Goal: Task Accomplishment & Management: Complete application form

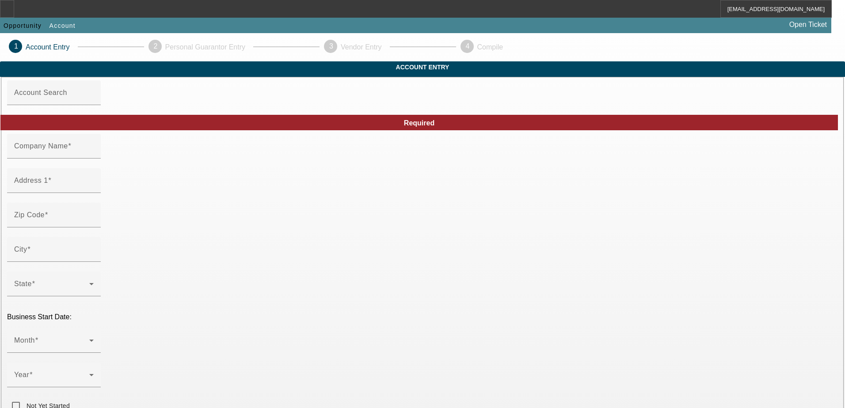
type input "Sumas Towing, LLC"
type input "[STREET_ADDRESS]"
type input "98295"
type input "Sumas"
type input "[PHONE_NUMBER]"
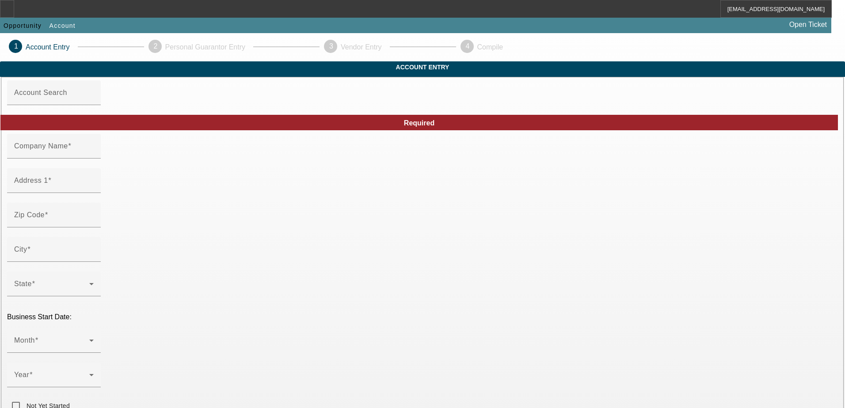
type input "[EMAIL_ADDRESS][DOMAIN_NAME]"
type input "Whatcom"
type input "604783813"
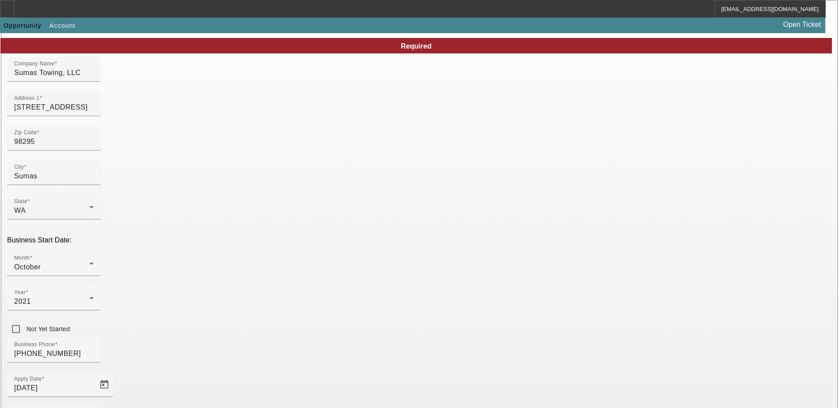
scroll to position [149, 0]
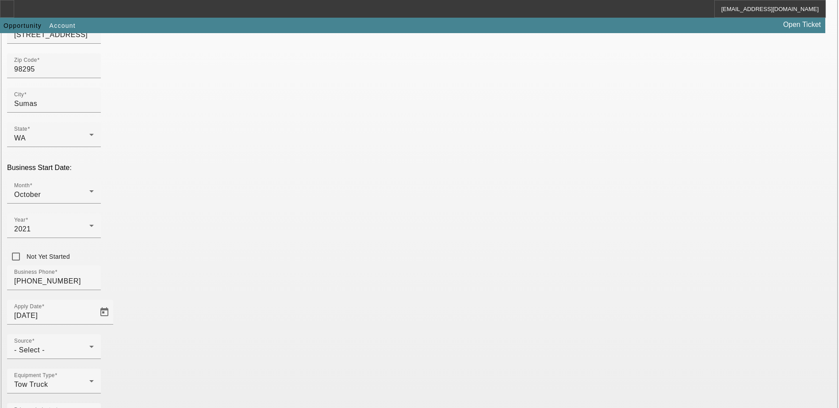
click at [89, 345] on div "- Select -" at bounding box center [51, 350] width 75 height 11
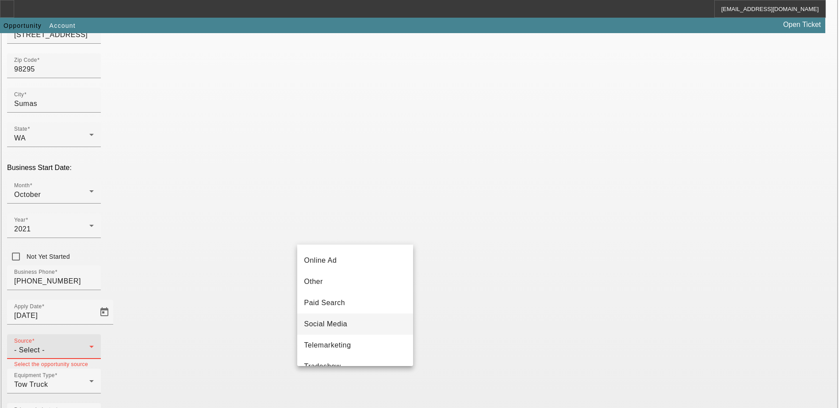
scroll to position [265, 0]
click at [344, 338] on span "Telemarketing" at bounding box center [327, 333] width 47 height 11
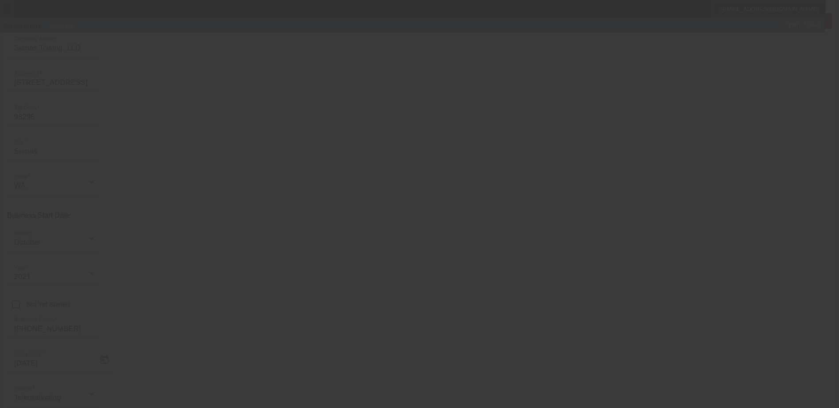
scroll to position [17, 0]
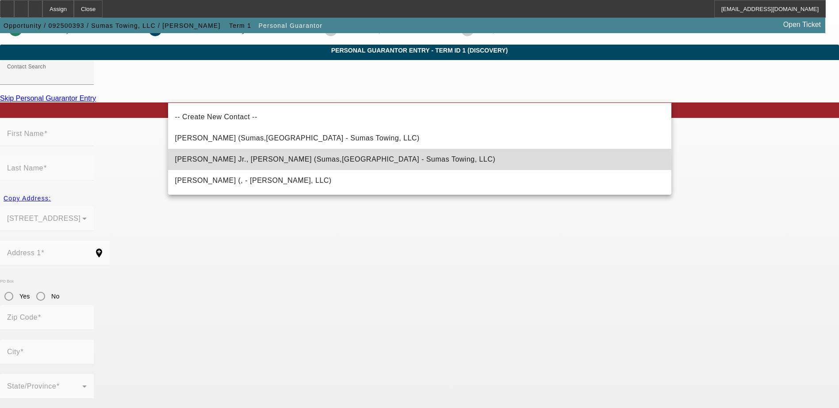
click at [363, 164] on mat-option "[PERSON_NAME] Jr., [PERSON_NAME] (Sumas,[GEOGRAPHIC_DATA] - Sumas Towing, LLC)" at bounding box center [419, 159] width 503 height 21
type input "[PERSON_NAME] Jr., [PERSON_NAME] (Sumas,[GEOGRAPHIC_DATA] - Sumas Towing, LLC)"
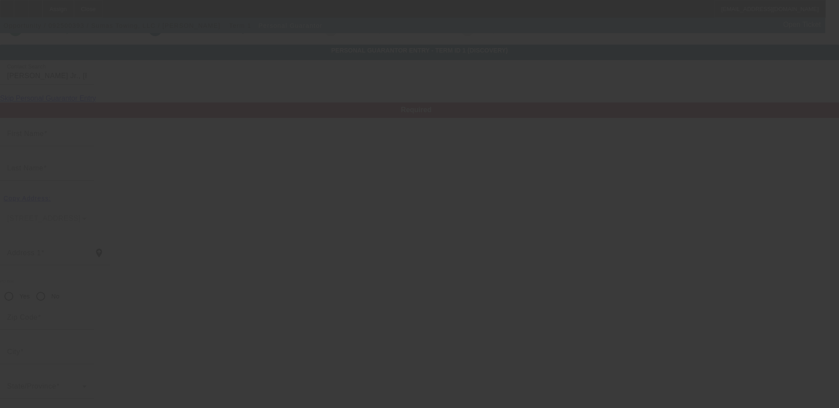
type input "[PERSON_NAME]"
type input "[STREET_ADDRESS]"
radio input "true"
type input "98295"
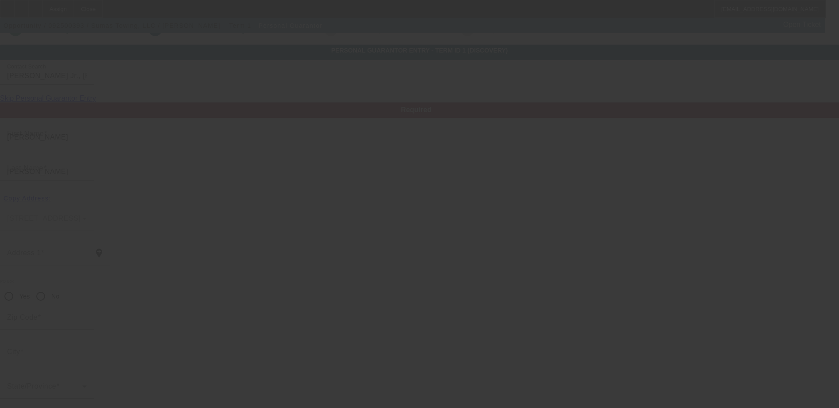
type input "Sumas"
type input "[PHONE_NUMBER]"
type input "0"
type input "535-80-7234"
type input "[EMAIL_ADDRESS][DOMAIN_NAME]"
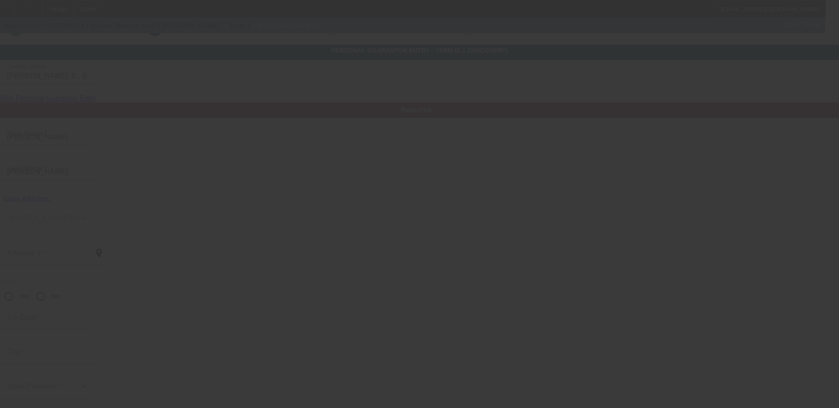
type input "[PHONE_NUMBER]"
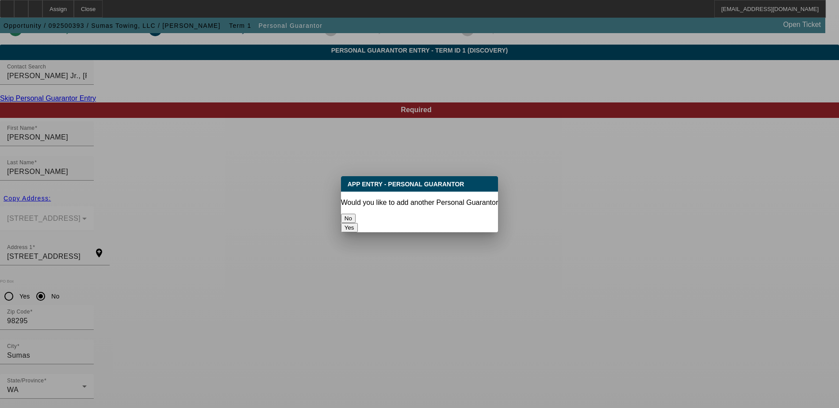
click at [355, 214] on button "No" at bounding box center [348, 218] width 15 height 9
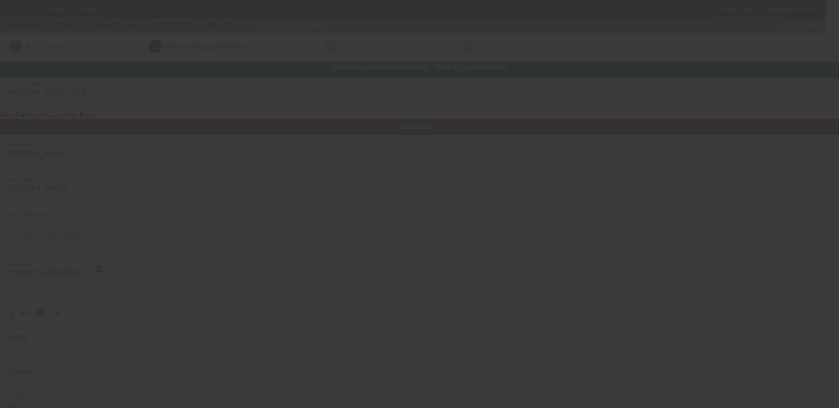
scroll to position [17, 0]
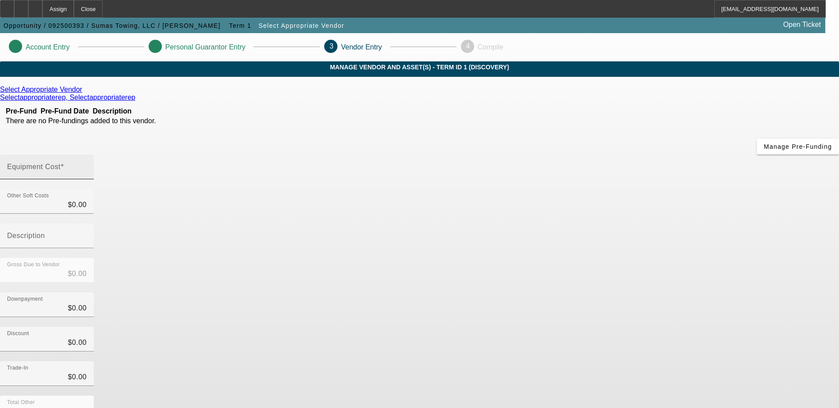
click at [87, 165] on input "Equipment Cost" at bounding box center [47, 170] width 80 height 11
type input "1"
type input "$1.00"
type input "14"
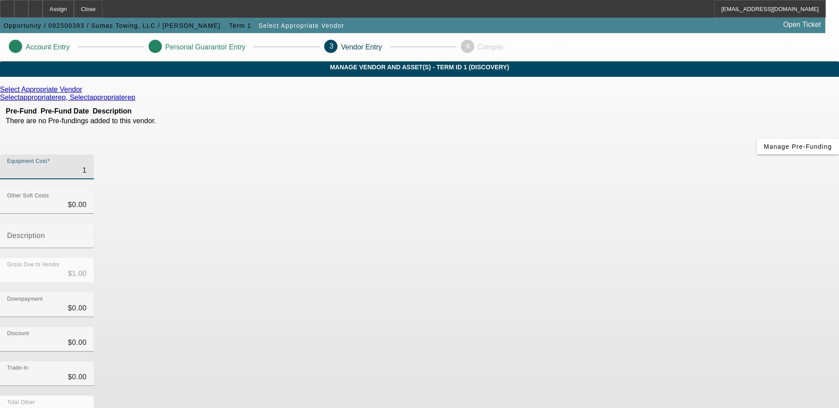
type input "$14.00"
type input "140"
type input "$140.00"
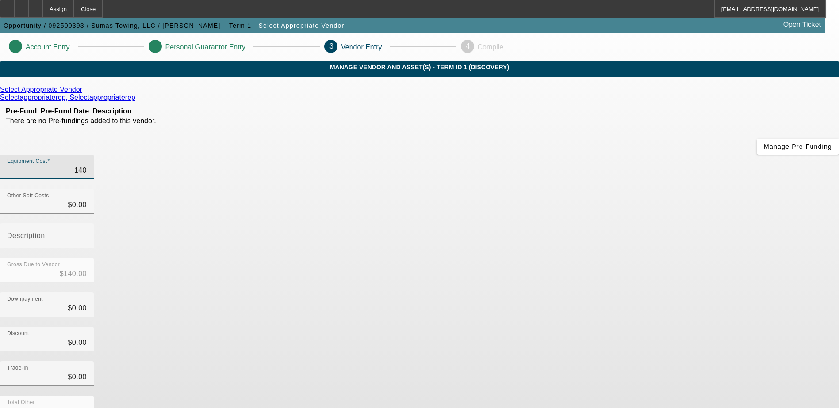
type input "1400"
type input "$1,400.00"
type input "14000"
type input "$14,000.00"
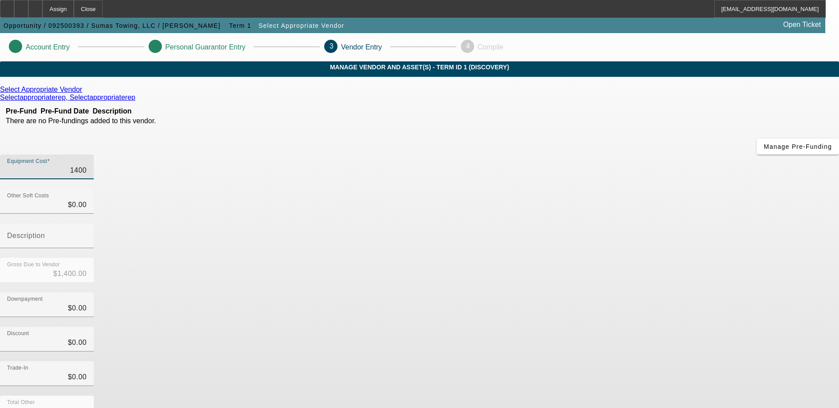
type input "$14,000.00"
type input "140000"
type input "$140,000.00"
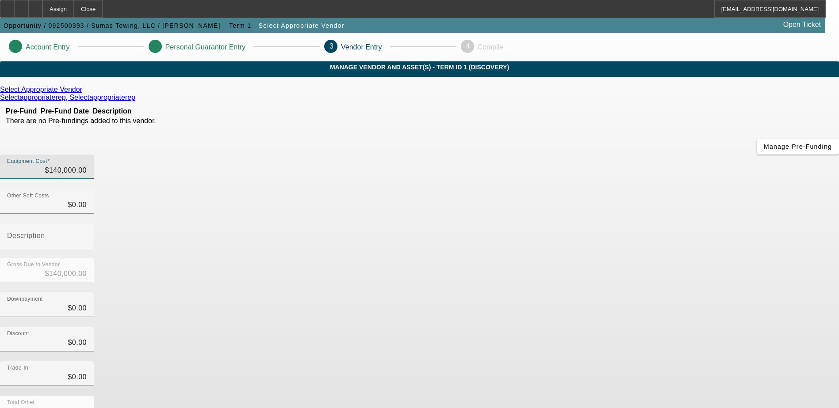
click at [347, 288] on div "Select Appropriate Vendor Selectappropriaterep, Selectappropriaterep Pre-Fund P…" at bounding box center [419, 280] width 839 height 389
click at [84, 93] on icon at bounding box center [84, 90] width 0 height 8
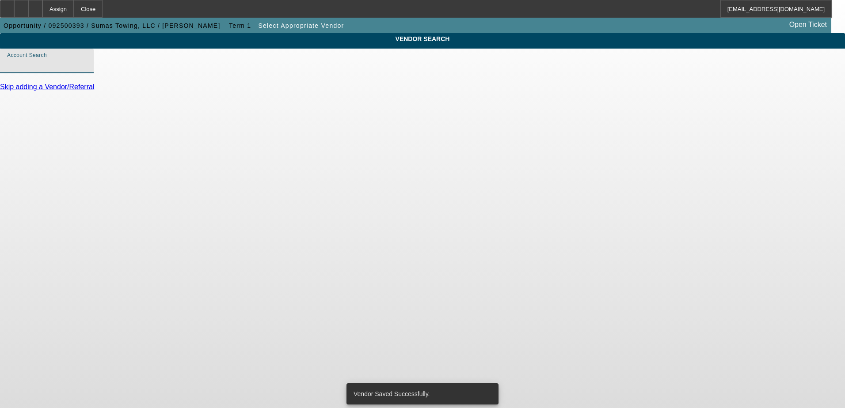
click at [87, 70] on input "Account Search" at bounding box center [47, 64] width 80 height 11
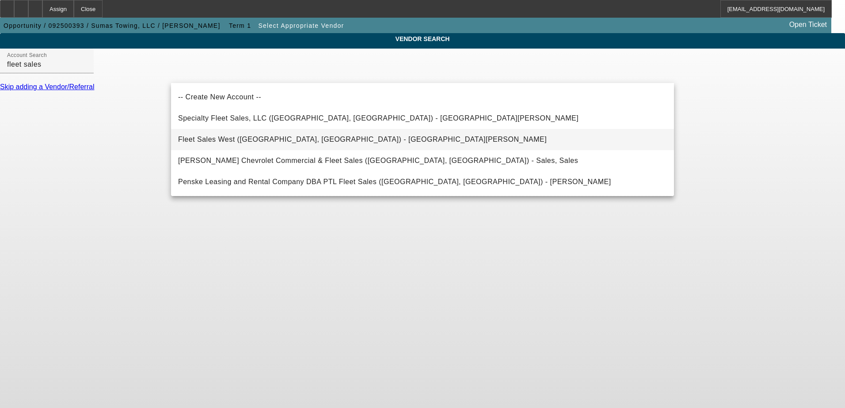
click at [328, 139] on mat-option "Fleet Sales West ([GEOGRAPHIC_DATA], [GEOGRAPHIC_DATA]) - [GEOGRAPHIC_DATA][PER…" at bounding box center [422, 139] width 503 height 21
type input "Fleet Sales West ([GEOGRAPHIC_DATA], [GEOGRAPHIC_DATA]) - [GEOGRAPHIC_DATA][PER…"
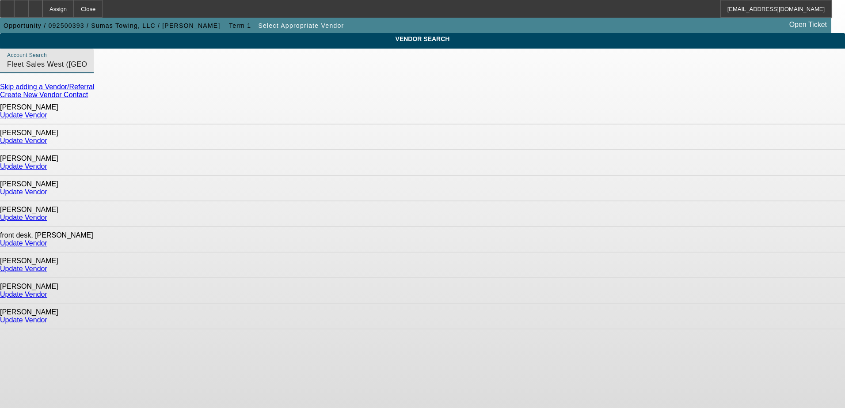
click at [94, 91] on link "Skip adding a Vendor/Referral" at bounding box center [47, 87] width 94 height 8
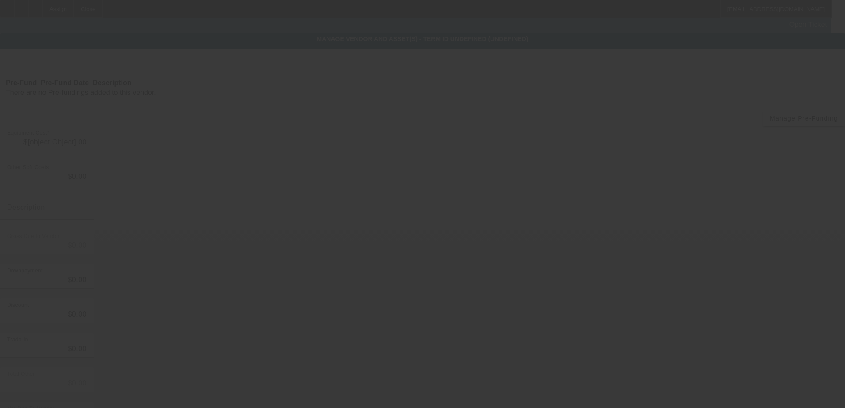
type input "$140,000.00"
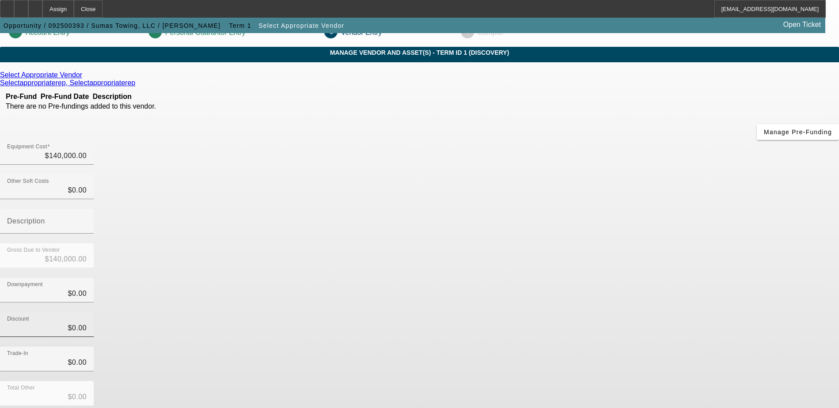
scroll to position [39, 0]
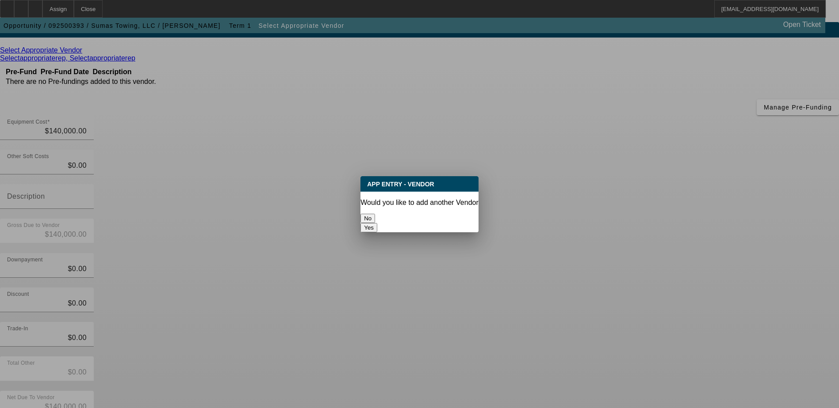
click at [375, 214] on button "No" at bounding box center [367, 218] width 15 height 9
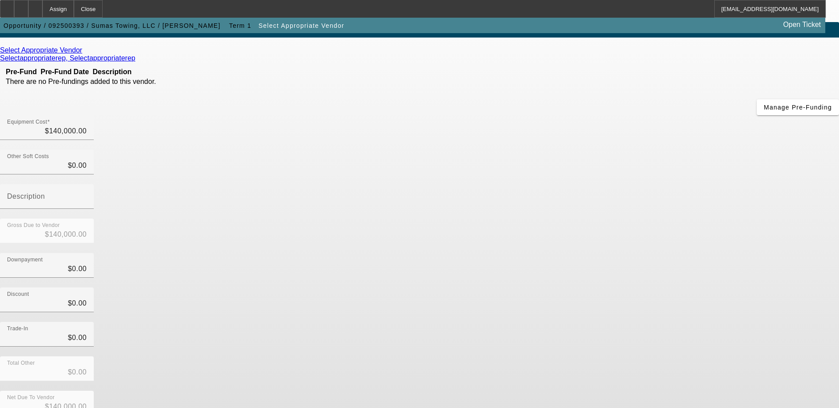
scroll to position [39, 0]
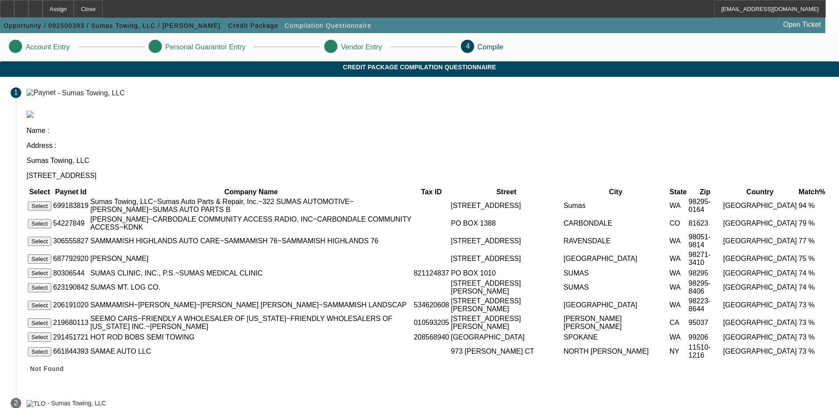
click at [51, 202] on button "Select" at bounding box center [39, 206] width 23 height 9
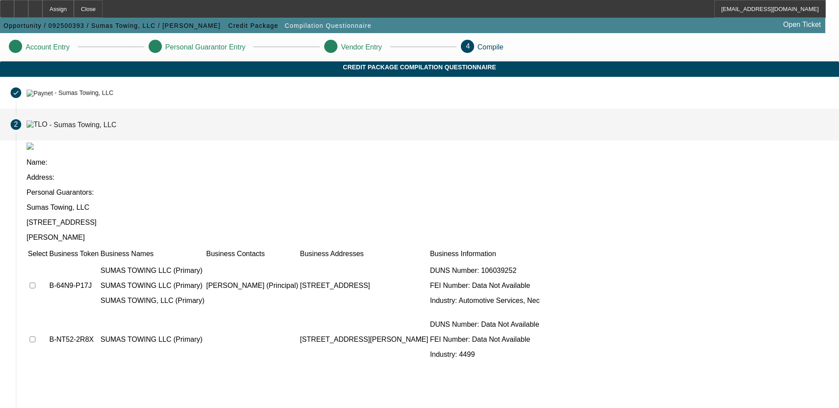
scroll to position [19, 0]
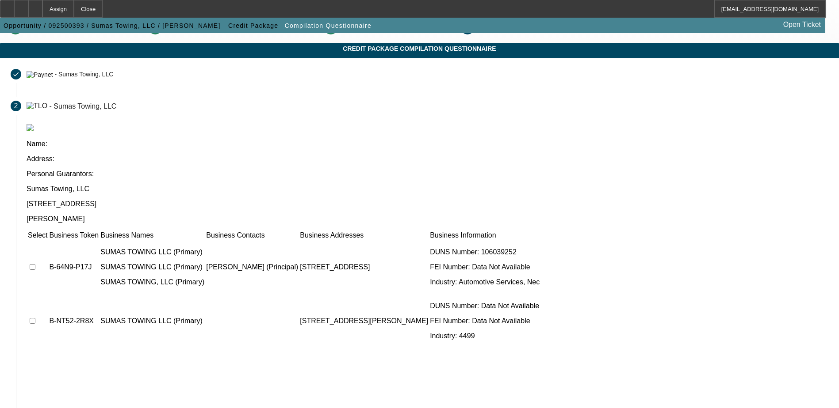
click at [35, 264] on input "checkbox" at bounding box center [33, 267] width 6 height 6
checkbox input "true"
click at [35, 318] on input "checkbox" at bounding box center [33, 321] width 6 height 6
checkbox input "true"
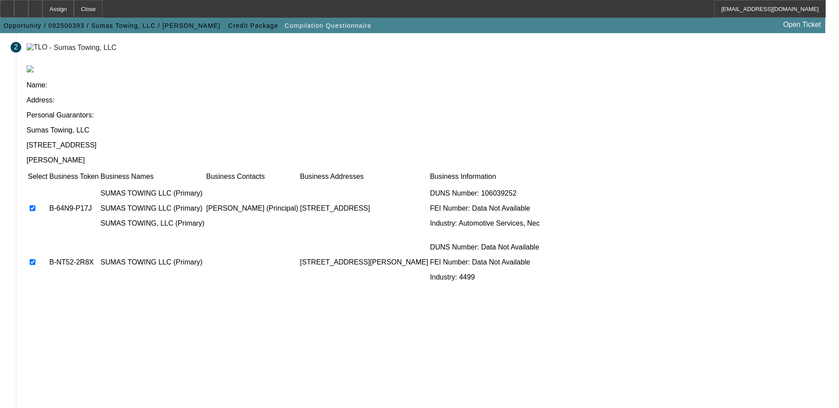
scroll to position [80, 0]
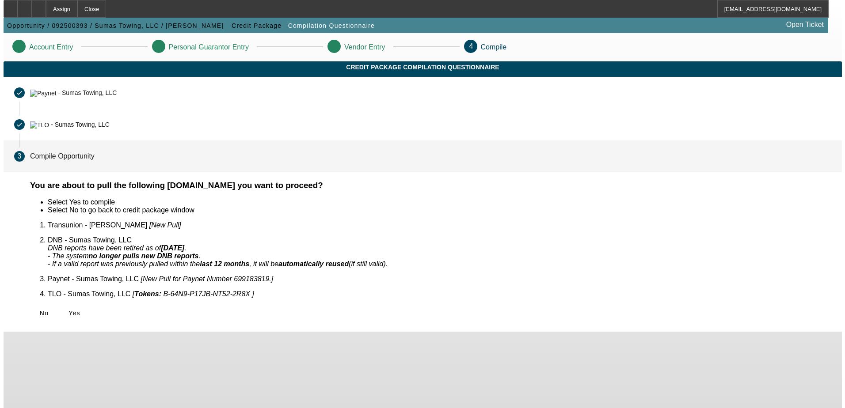
scroll to position [0, 0]
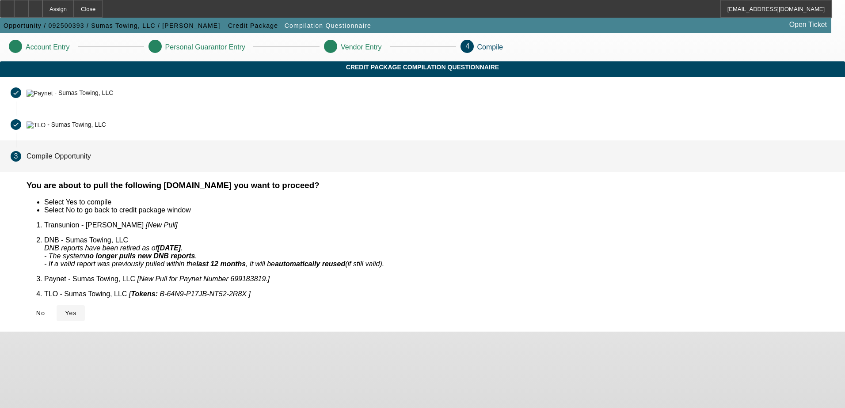
click at [65, 310] on icon at bounding box center [65, 313] width 0 height 7
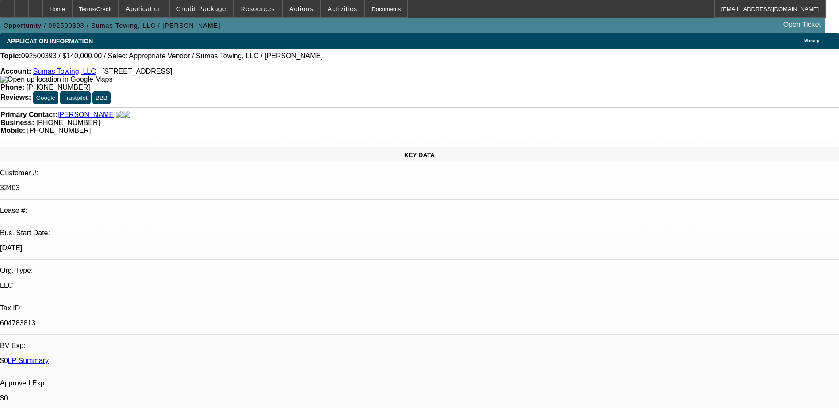
select select "0"
select select "2"
select select "0.1"
select select "4"
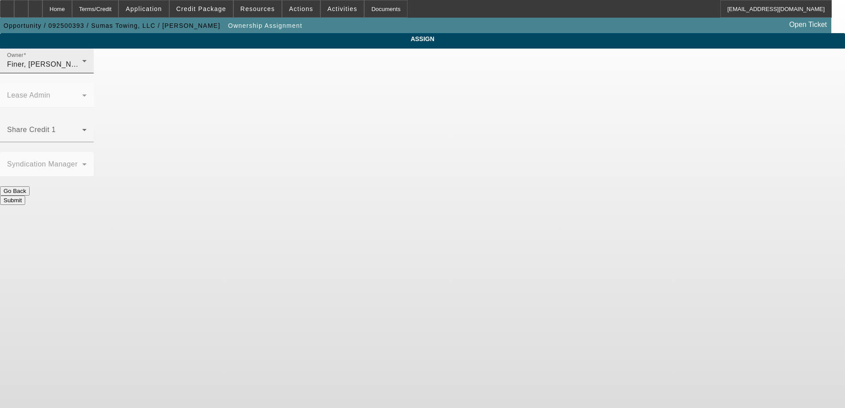
click at [87, 66] on div "Owner [PERSON_NAME] (Lvl 1)" at bounding box center [47, 61] width 80 height 25
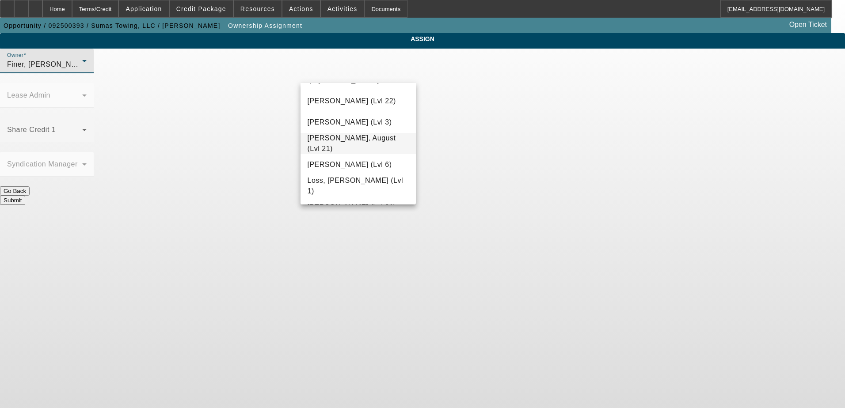
scroll to position [687, 0]
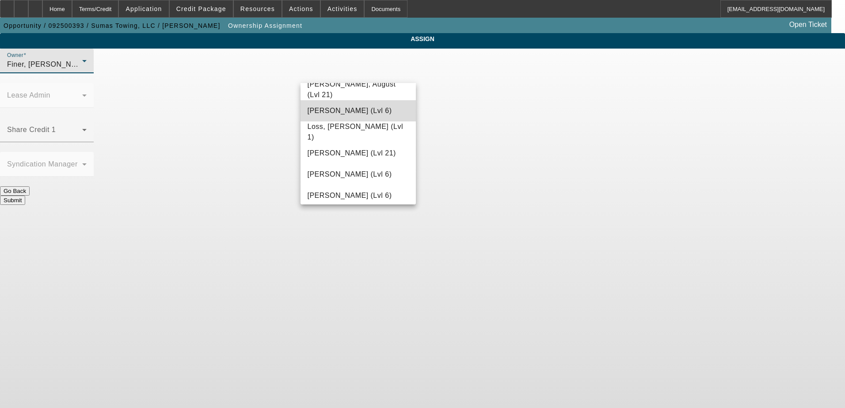
click at [373, 112] on span "[PERSON_NAME] (Lvl 6)" at bounding box center [350, 111] width 84 height 11
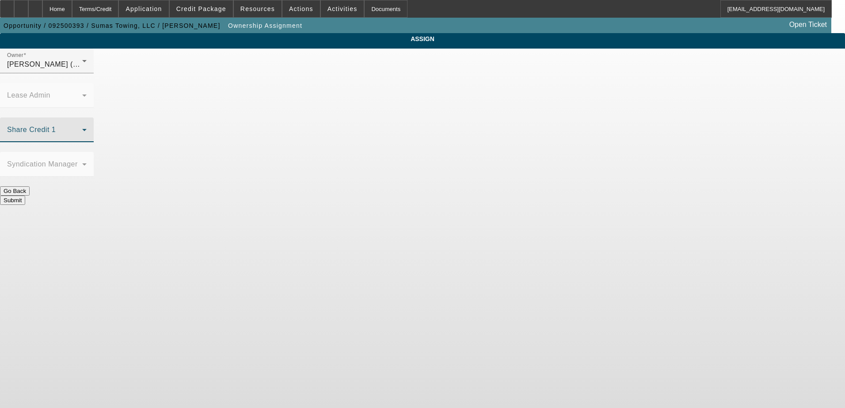
click at [82, 128] on span at bounding box center [44, 133] width 75 height 11
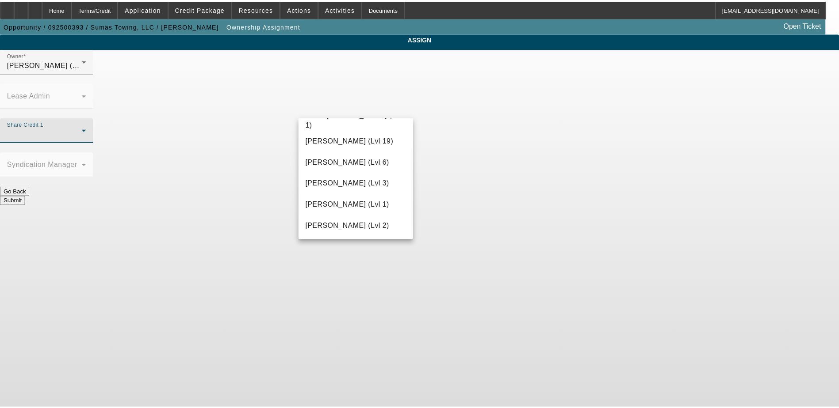
scroll to position [265, 0]
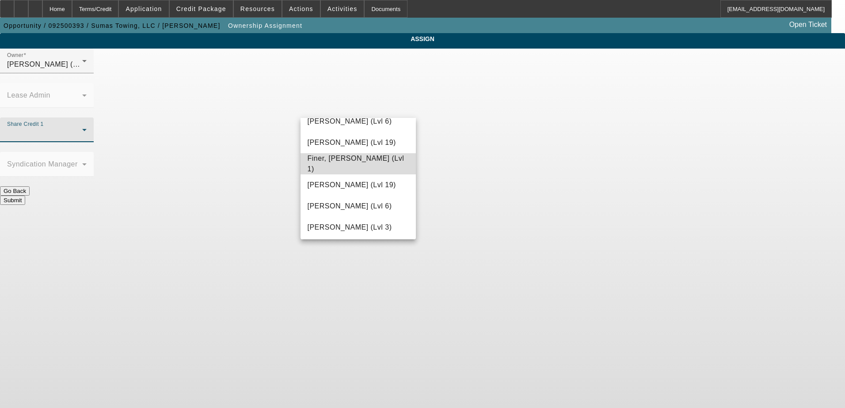
click at [363, 162] on span "Finer, [PERSON_NAME] (Lvl 1)" at bounding box center [359, 163] width 102 height 21
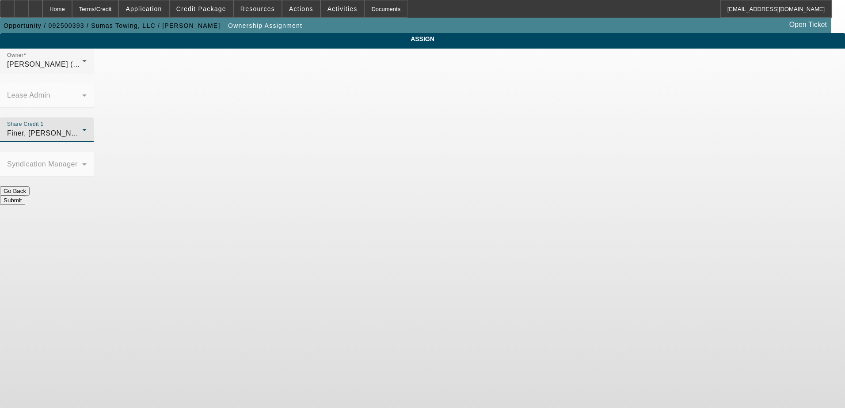
click at [25, 196] on button "Submit" at bounding box center [12, 200] width 25 height 9
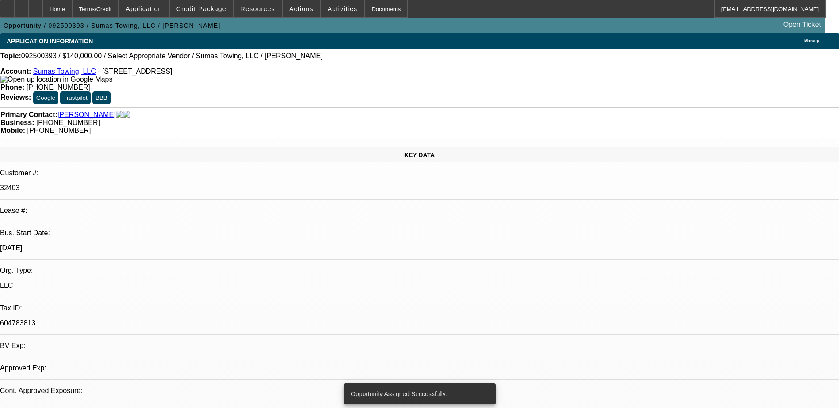
select select "0"
select select "2"
select select "0.1"
select select "4"
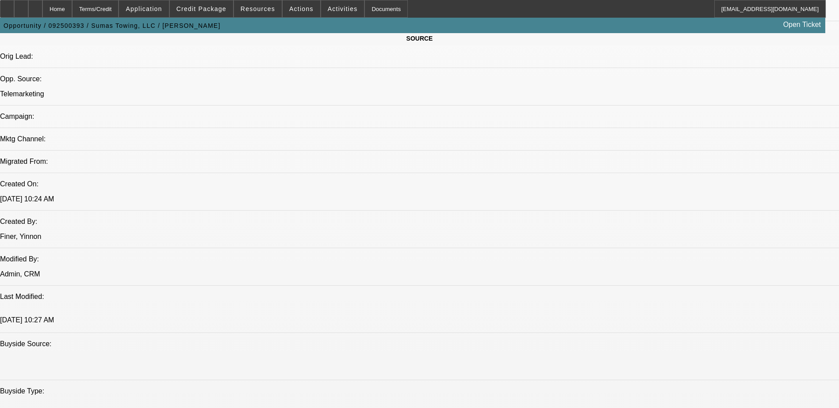
scroll to position [531, 0]
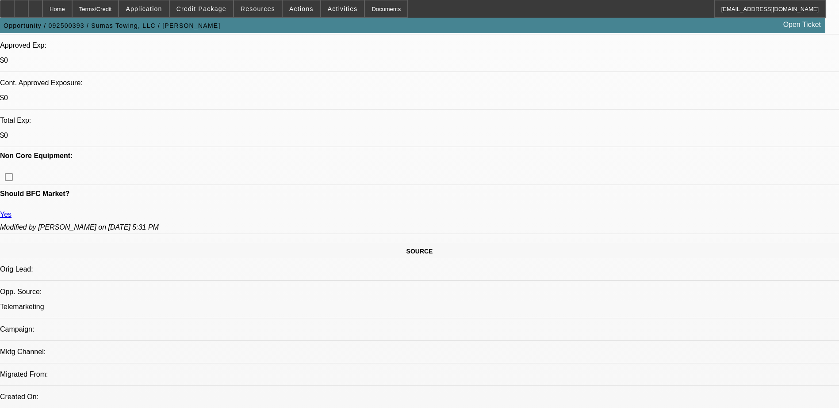
scroll to position [354, 0]
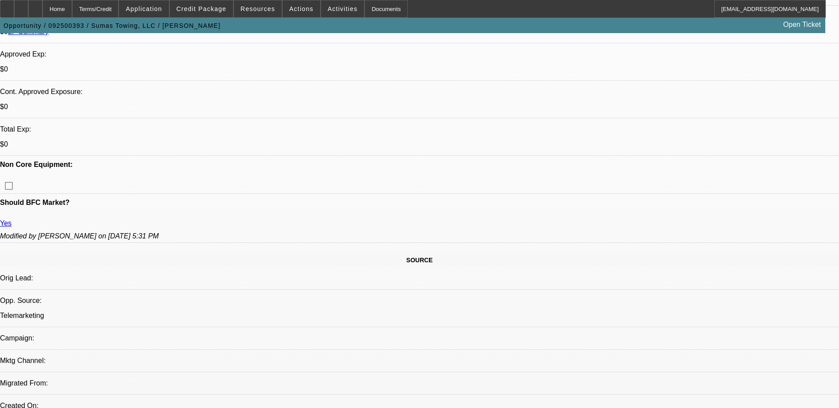
scroll to position [265, 0]
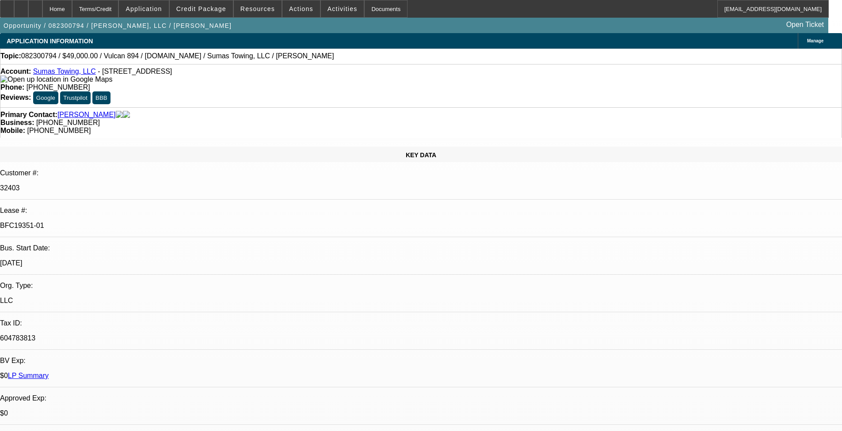
select select "0"
select select "2"
select select "0"
select select "6"
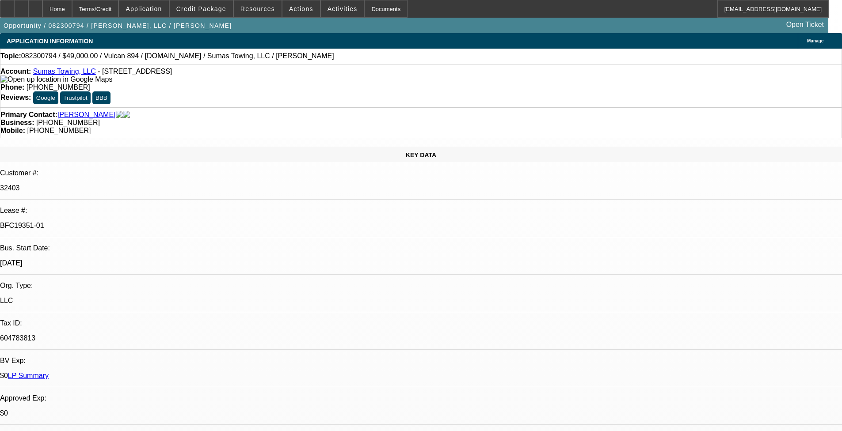
select select "0"
select select "6"
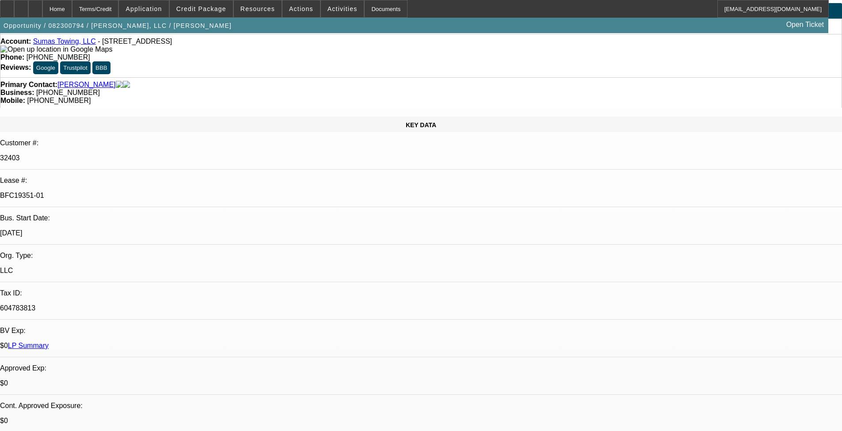
scroll to position [44, 0]
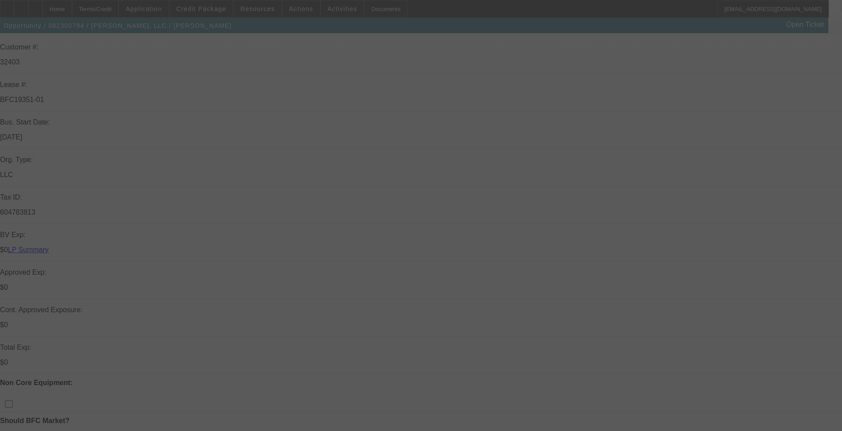
scroll to position [133, 0]
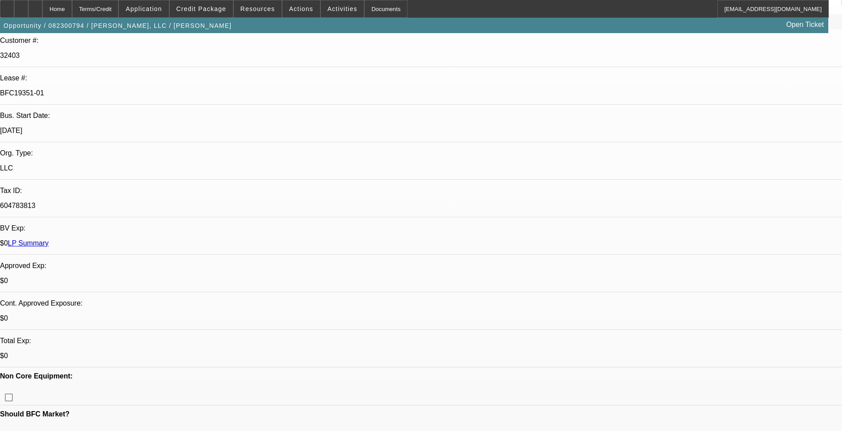
select select "0"
select select "2"
select select "0"
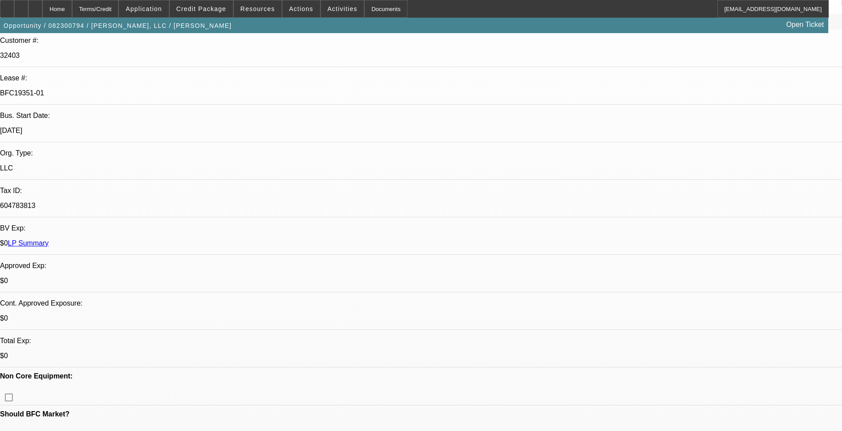
select select "0"
select select "1"
select select "2"
select select "6"
select select "1"
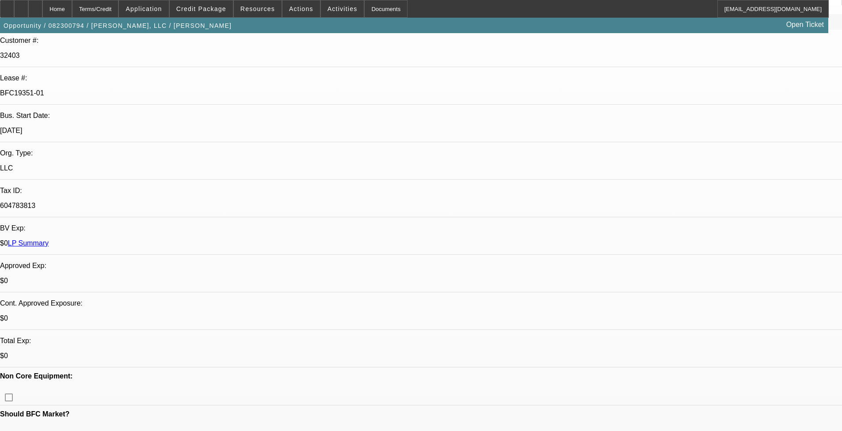
select select "1"
select select "6"
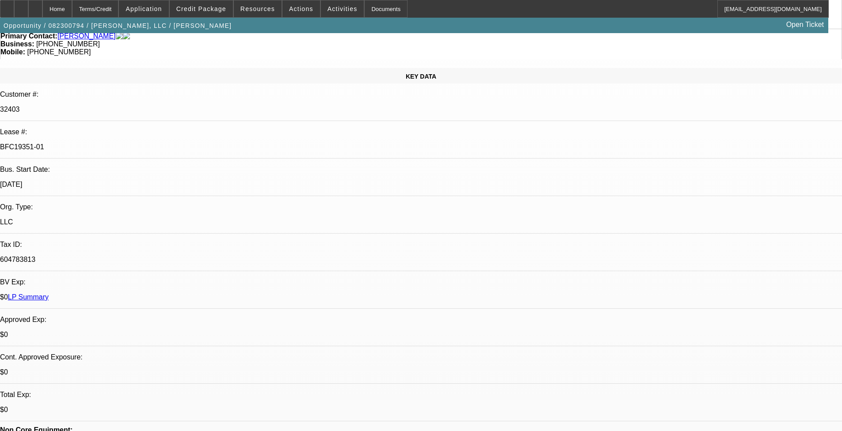
scroll to position [0, 0]
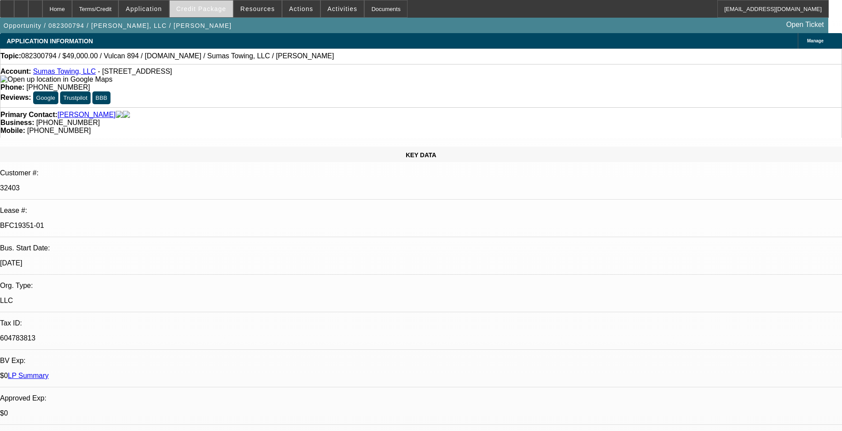
click at [207, 5] on span at bounding box center [201, 8] width 63 height 21
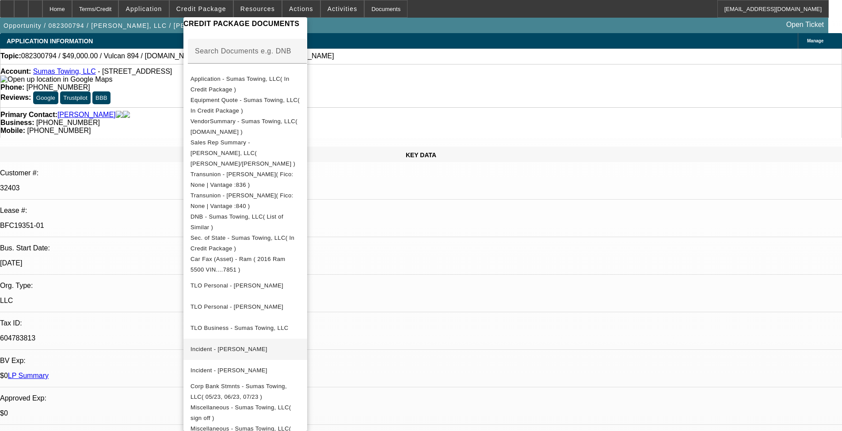
scroll to position [153, 0]
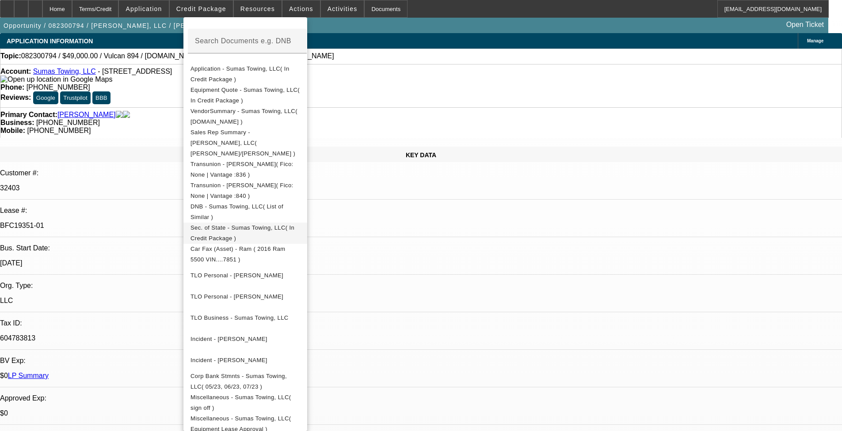
click at [235, 223] on span "Sec. of State - Sumas Towing, LLC( In Credit Package )" at bounding box center [246, 233] width 110 height 21
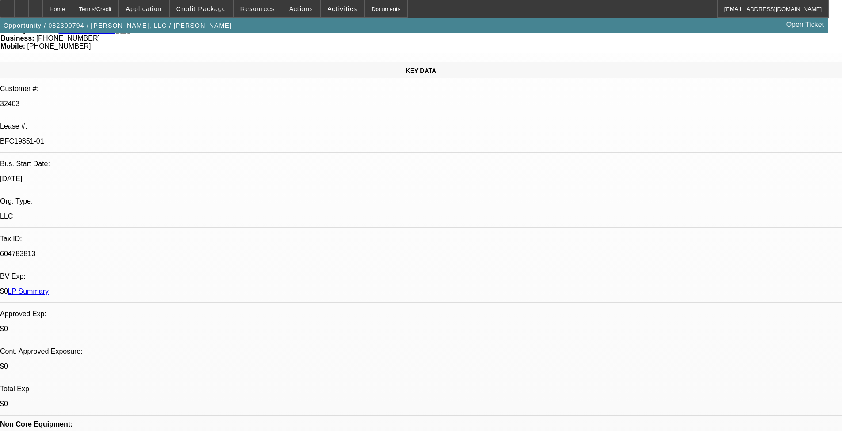
scroll to position [88, 0]
